Goal: Task Accomplishment & Management: Manage account settings

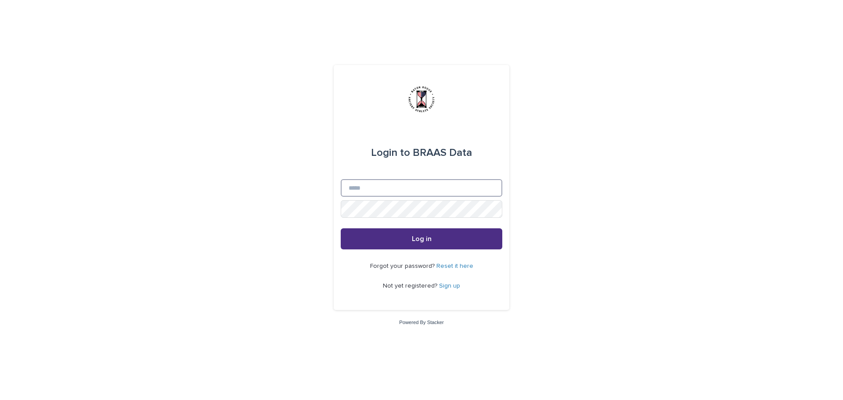
click at [388, 191] on input "Email" at bounding box center [422, 188] width 162 height 18
click at [365, 289] on div "Forgot your password? Reset it here Not yet registered? Sign up" at bounding box center [422, 276] width 162 height 54
click at [456, 266] on link "Reset it here" at bounding box center [454, 266] width 37 height 6
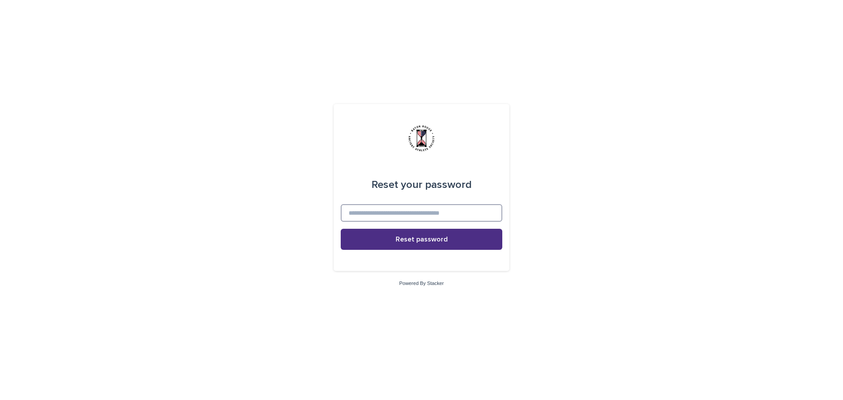
click at [368, 213] on input at bounding box center [422, 213] width 162 height 18
type input "**********"
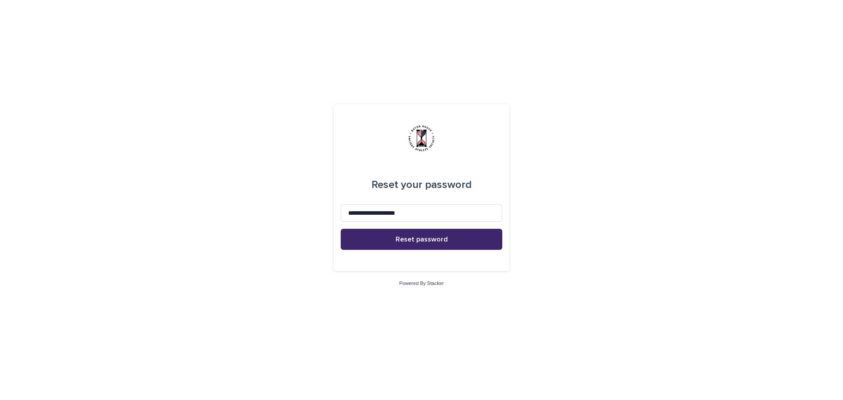
click at [392, 244] on button "Reset password" at bounding box center [422, 239] width 162 height 21
